Goal: Transaction & Acquisition: Subscribe to service/newsletter

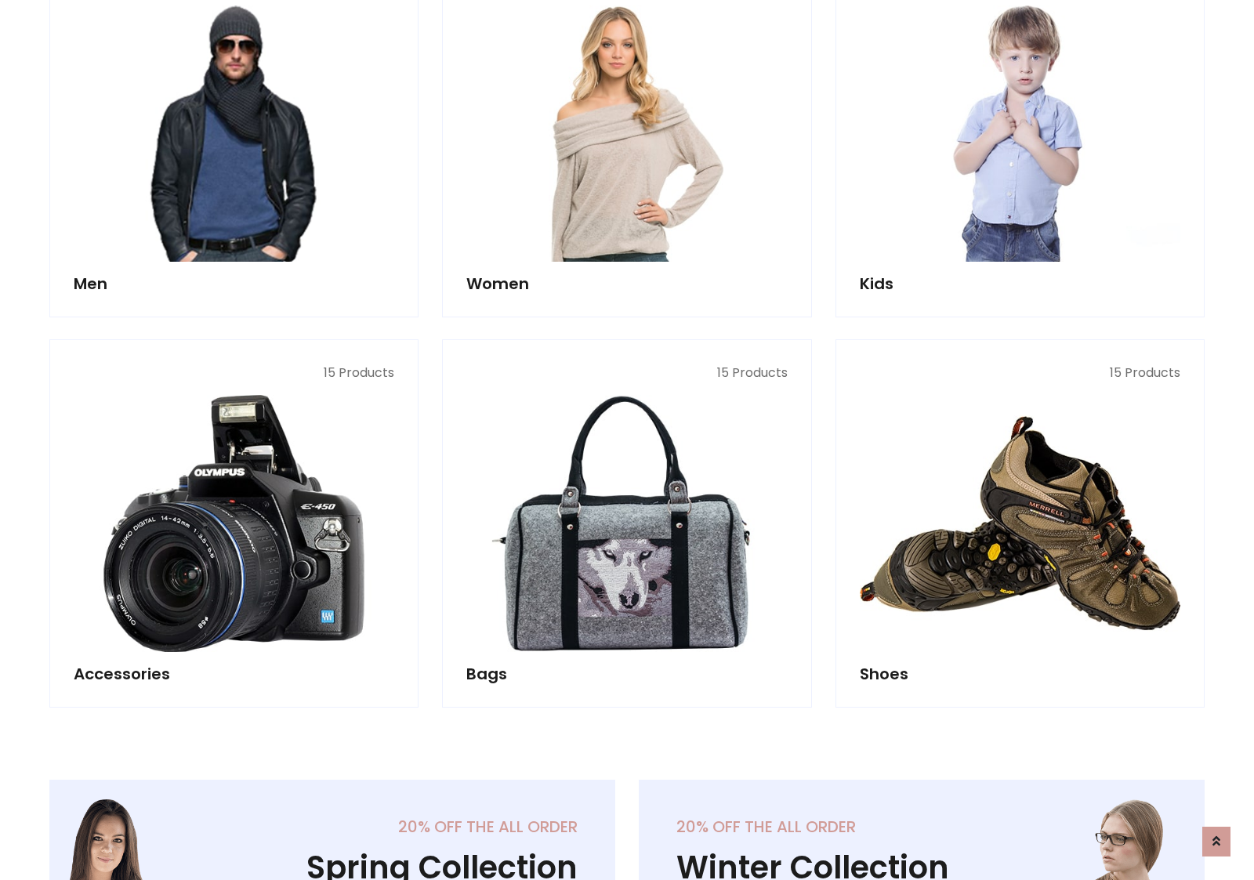
scroll to position [1138, 0]
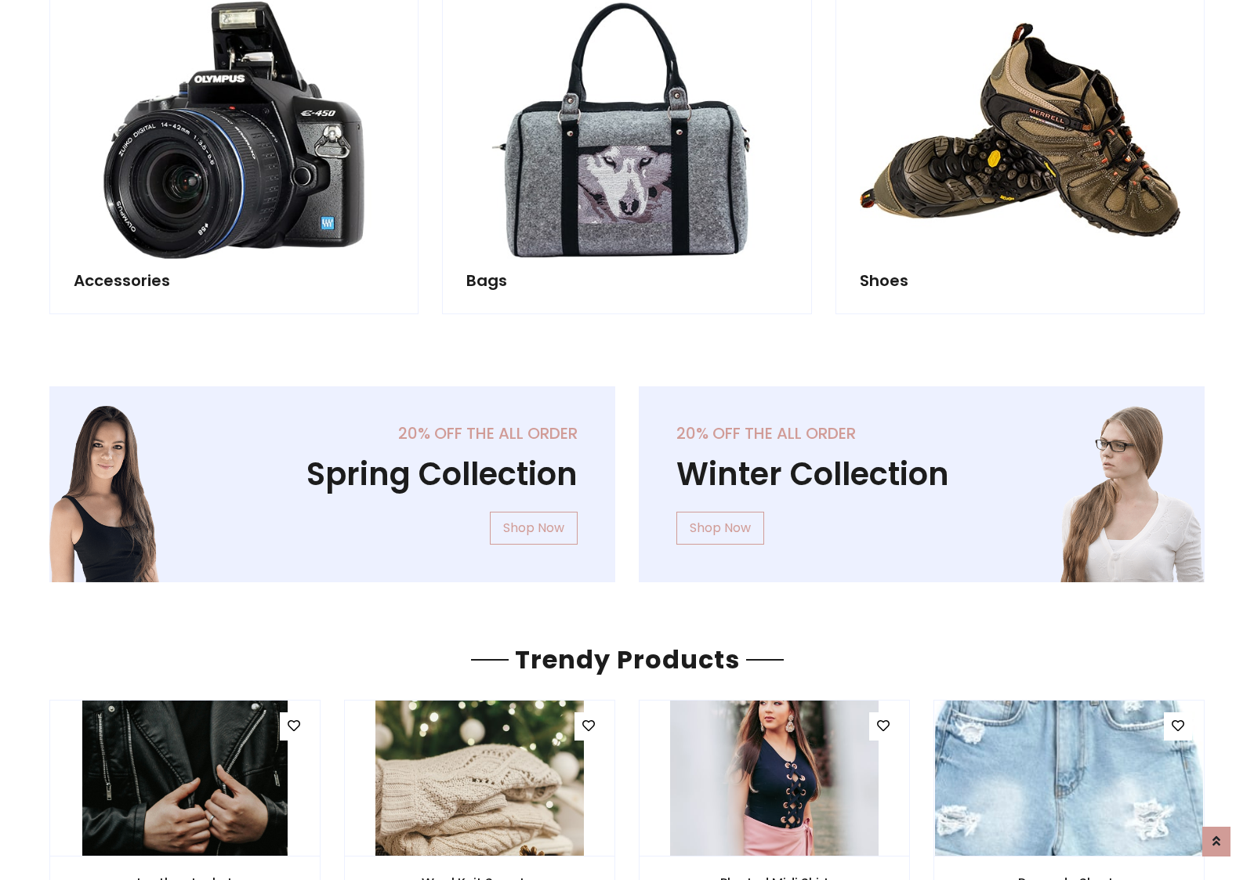
click at [627, 477] on div "20% off the all order Winter Collection Shop Now" at bounding box center [922, 496] width 590 height 221
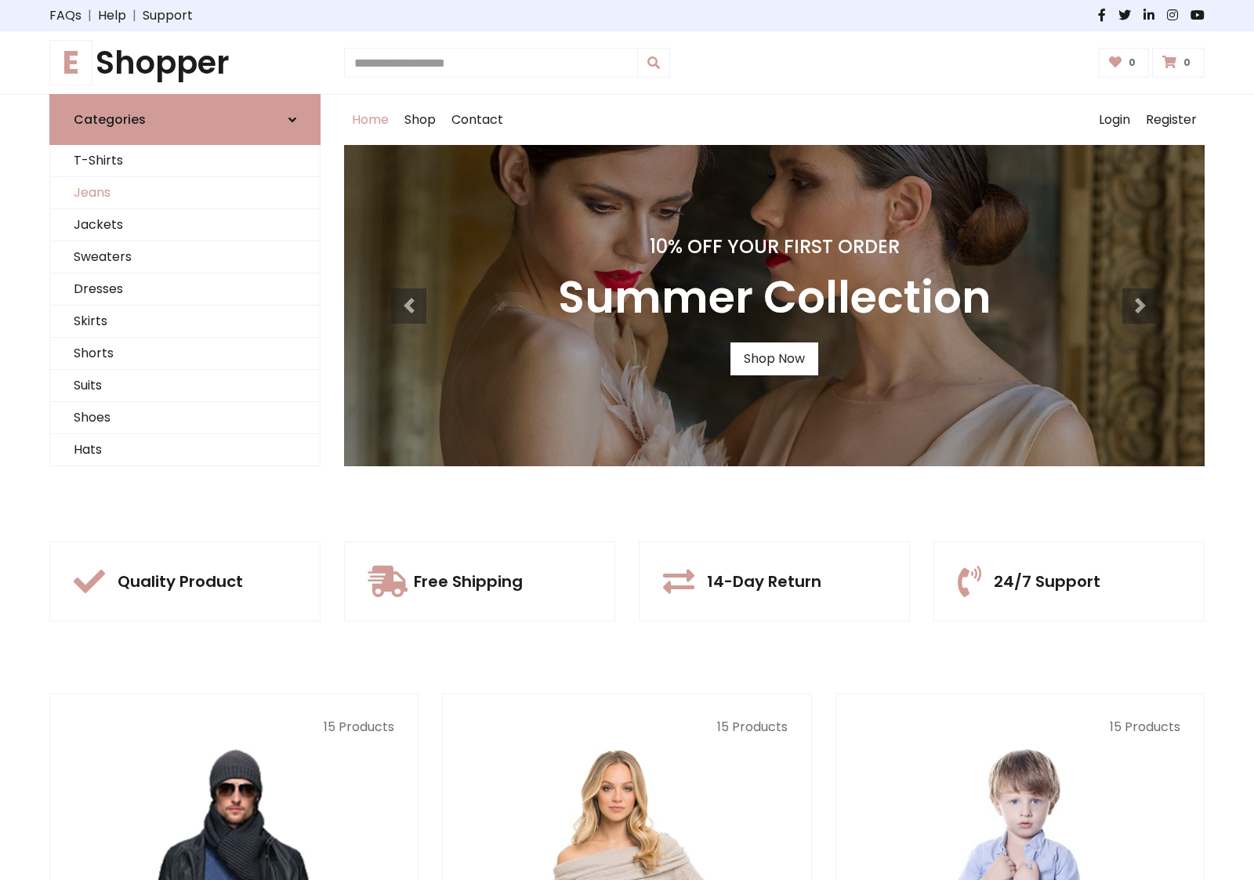
click at [185, 193] on link "Jeans" at bounding box center [185, 193] width 270 height 32
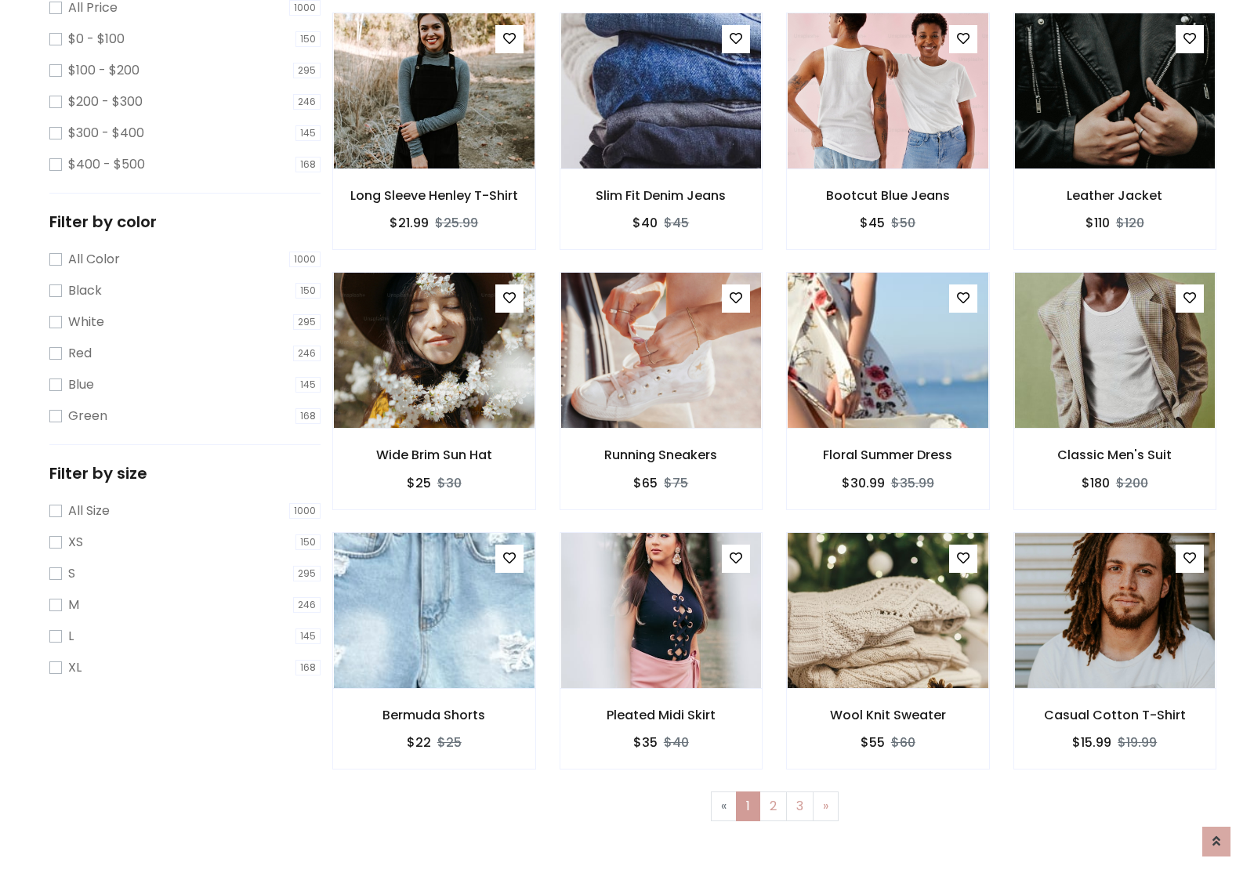
scroll to position [495, 0]
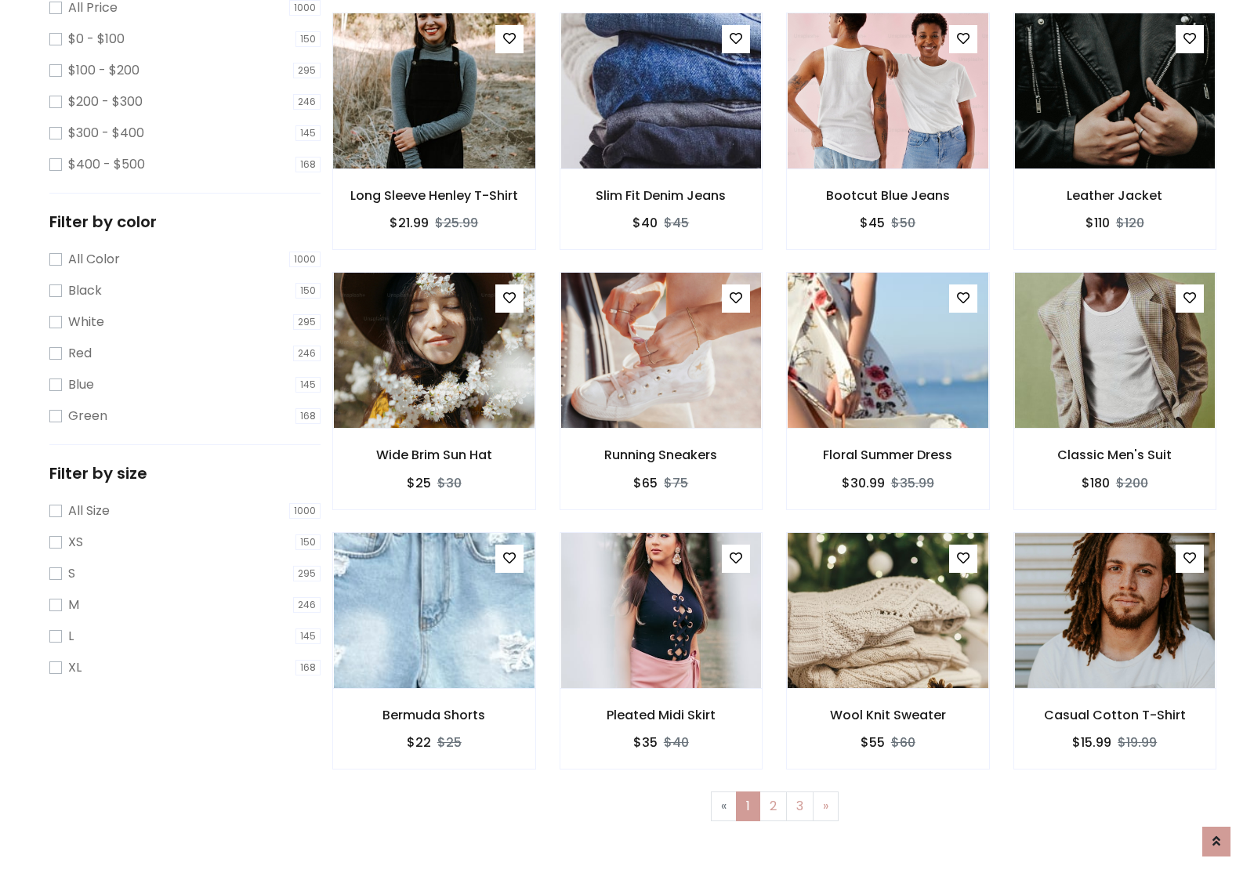
click at [434, 158] on img at bounding box center [434, 91] width 241 height 376
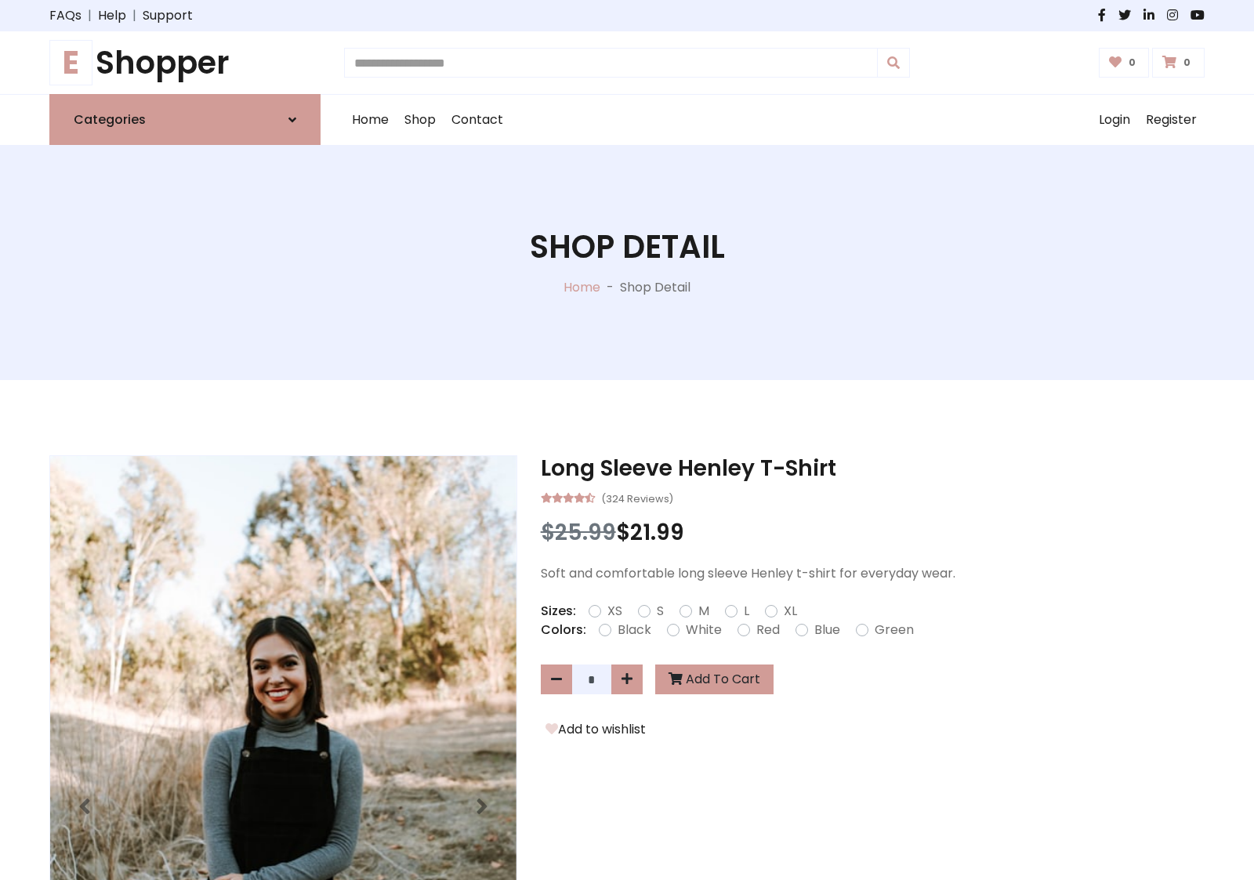
scroll to position [169, 0]
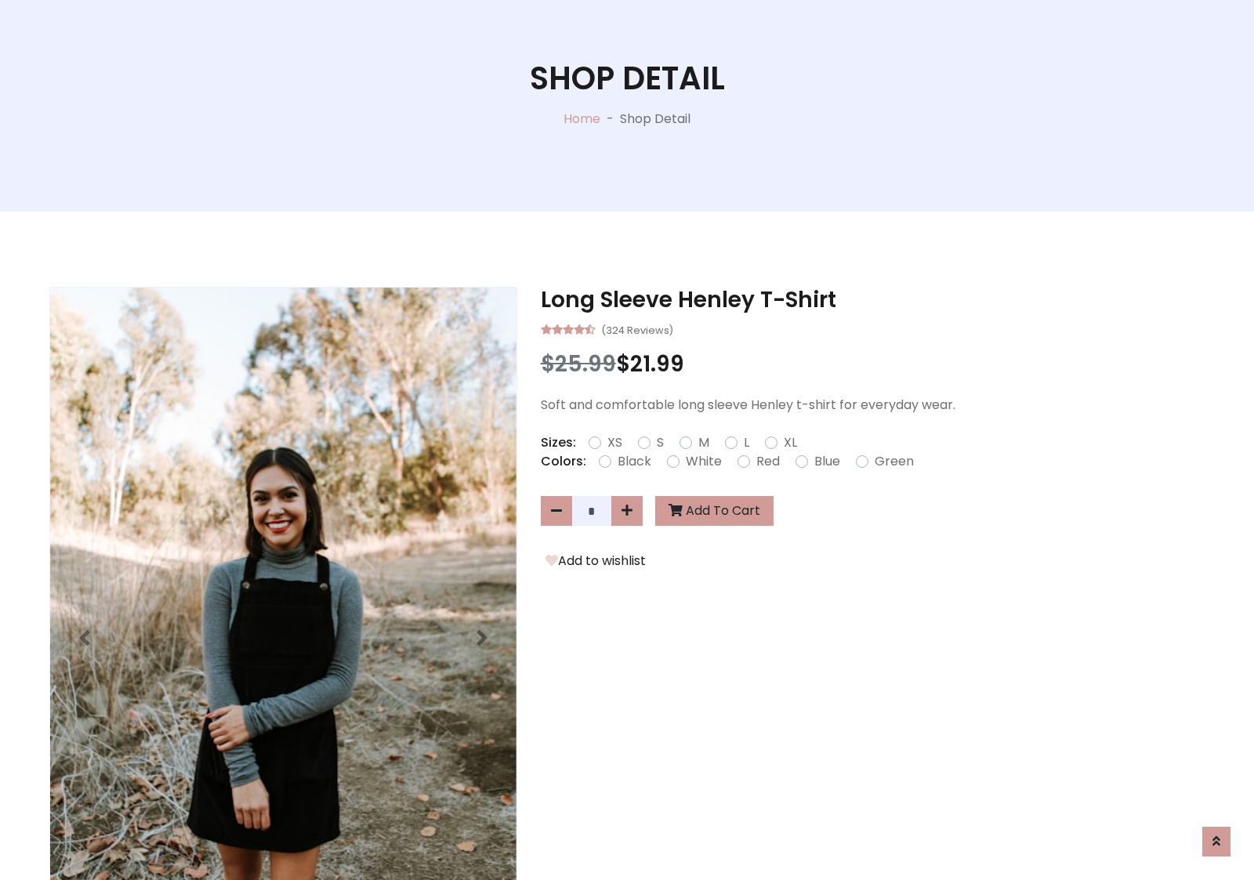
click at [766, 461] on label "Red" at bounding box center [769, 461] width 24 height 19
click at [627, 440] on form "XS S M L XL" at bounding box center [699, 443] width 221 height 19
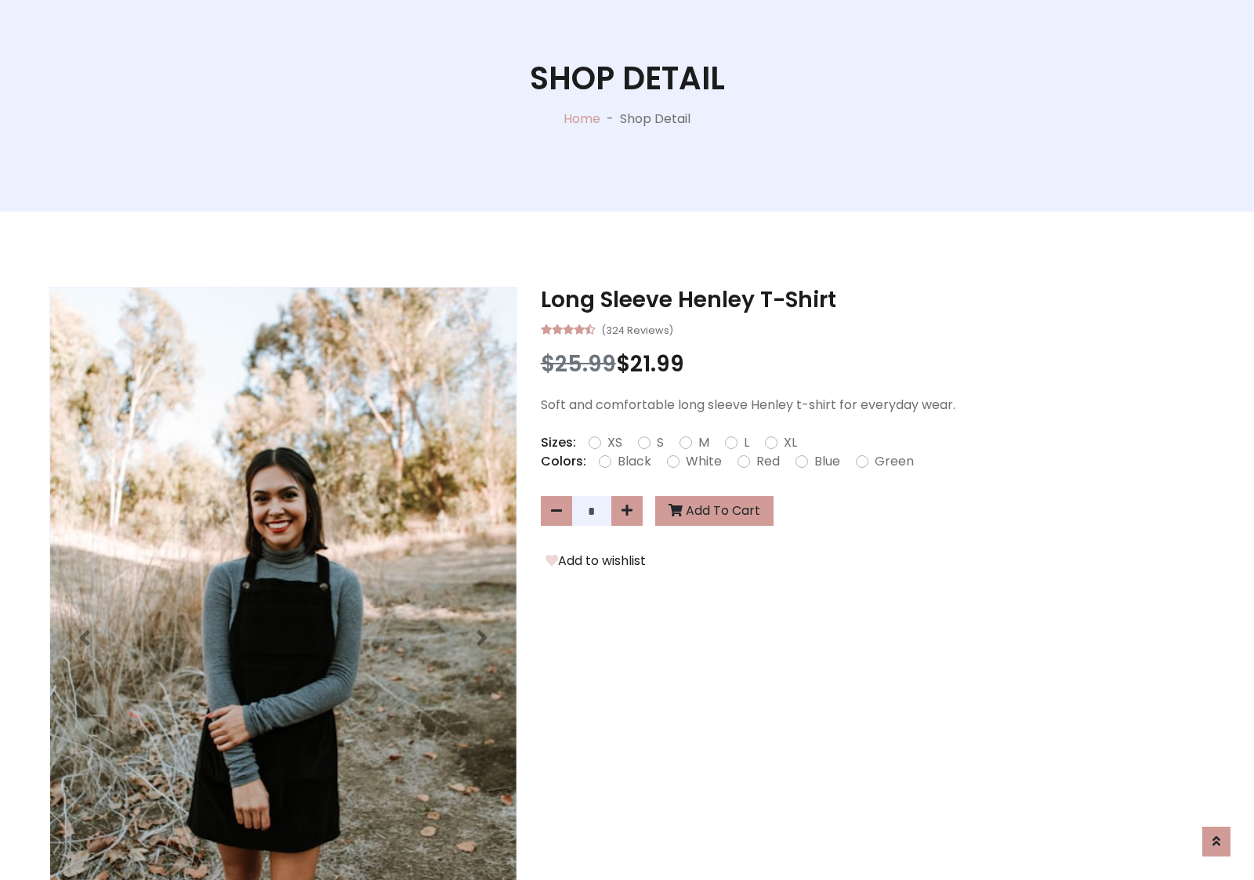
click at [627, 440] on form "XS S M L XL" at bounding box center [699, 443] width 221 height 19
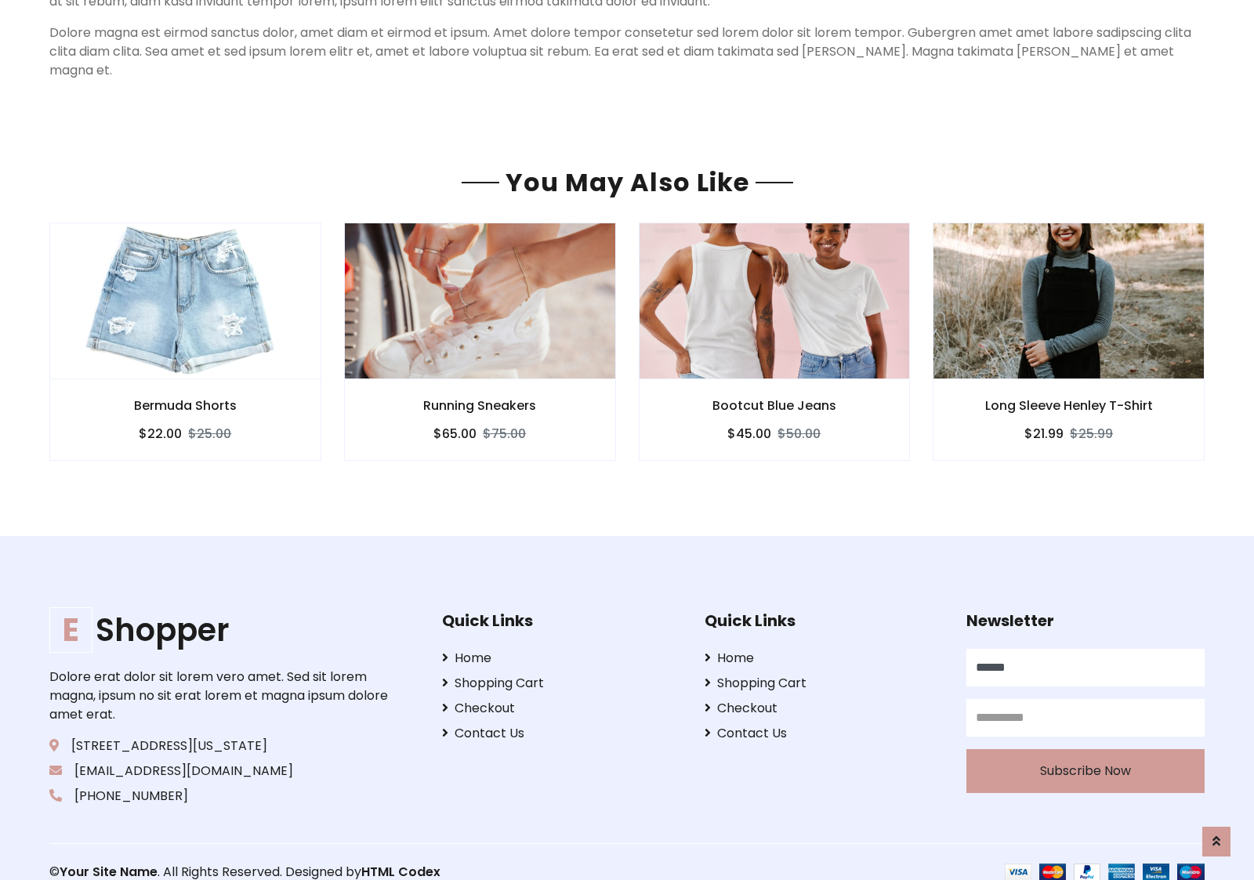
scroll to position [1345, 0]
type input "******"
type input "**********"
click at [1085, 751] on button "Subscribe Now" at bounding box center [1086, 771] width 238 height 44
